Goal: Find specific page/section: Find specific page/section

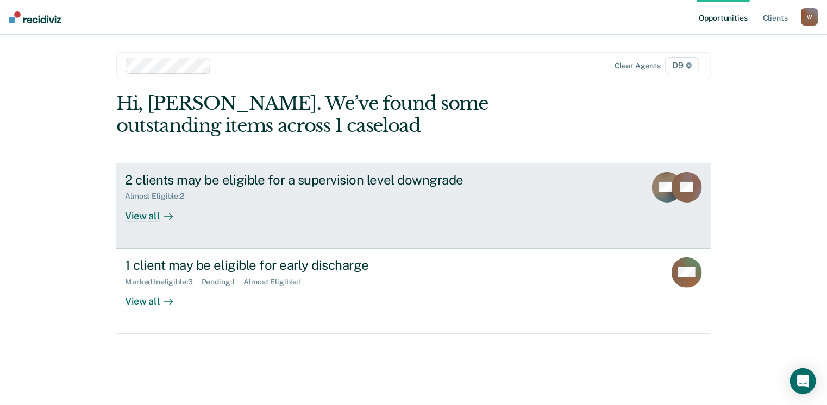
click at [135, 216] on div "View all" at bounding box center [155, 211] width 61 height 21
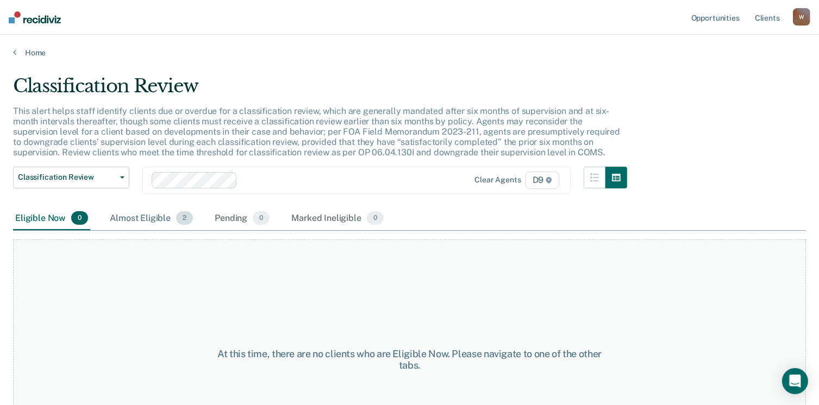
click at [137, 218] on div "Almost Eligible 2" at bounding box center [151, 219] width 87 height 24
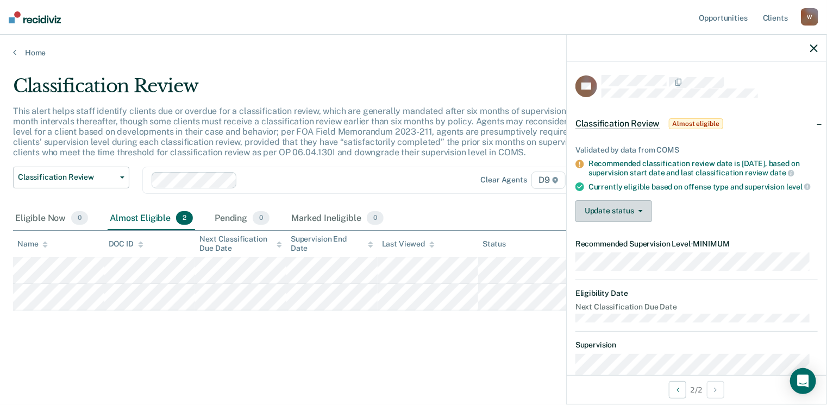
click at [640, 212] on icon "button" at bounding box center [640, 211] width 4 height 2
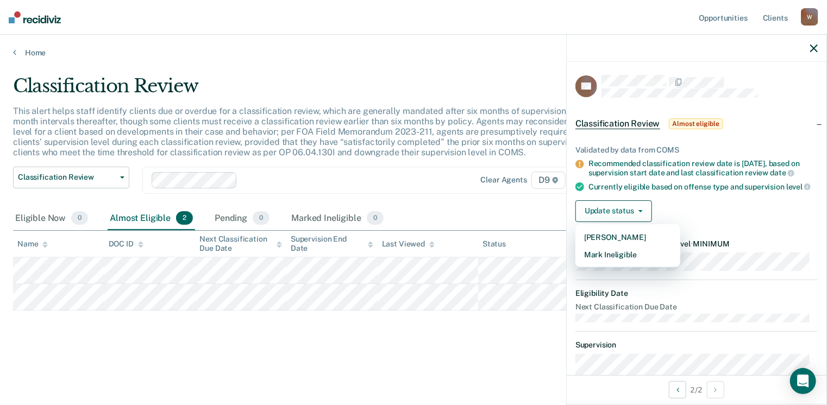
click at [543, 201] on div "Classification Review Classification Review Early Discharge Minimum Telephone R…" at bounding box center [323, 187] width 620 height 40
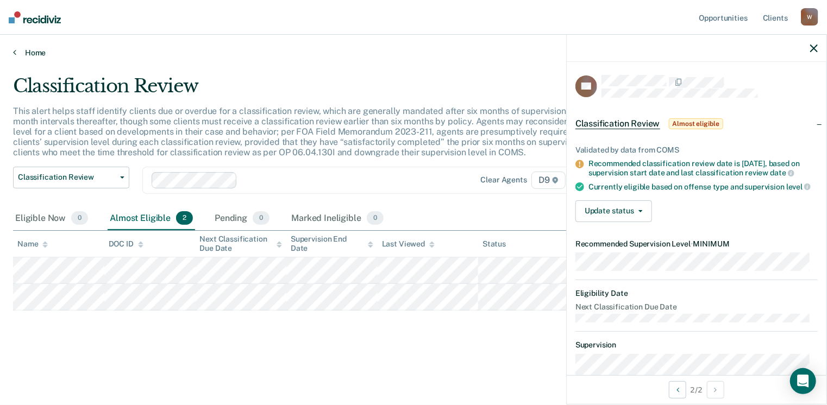
click at [37, 53] on link "Home" at bounding box center [413, 53] width 801 height 10
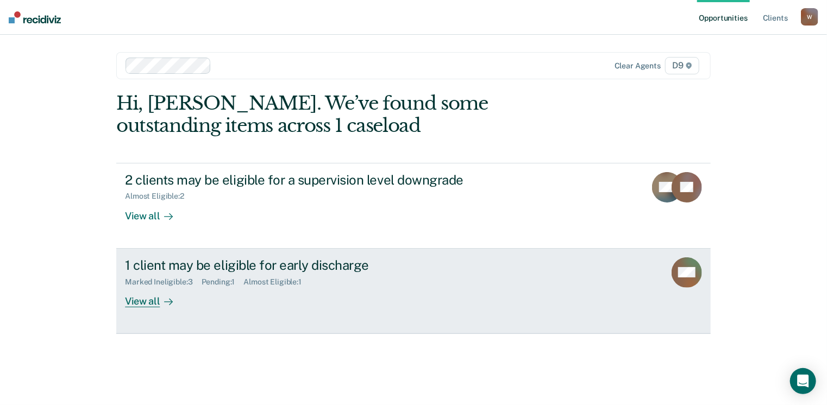
click at [146, 304] on div "View all" at bounding box center [155, 296] width 61 height 21
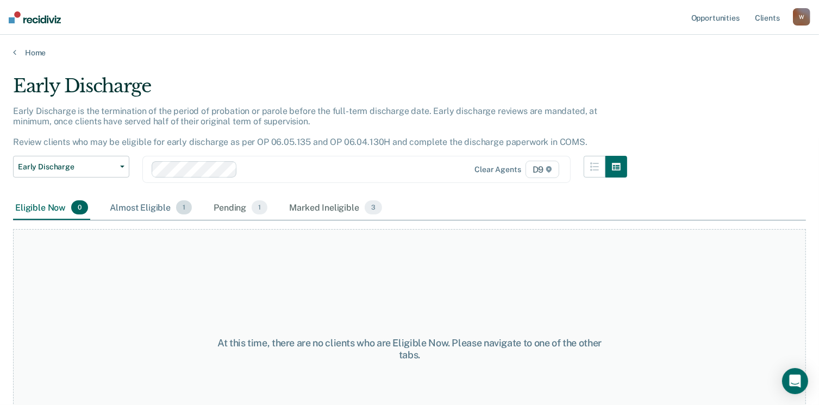
click at [152, 204] on div "Almost Eligible 1" at bounding box center [151, 208] width 86 height 24
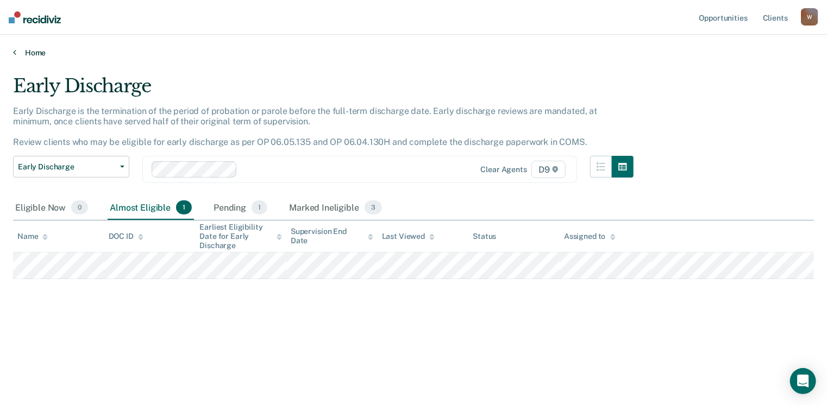
click at [40, 51] on link "Home" at bounding box center [413, 53] width 801 height 10
